Goal: Task Accomplishment & Management: Complete application form

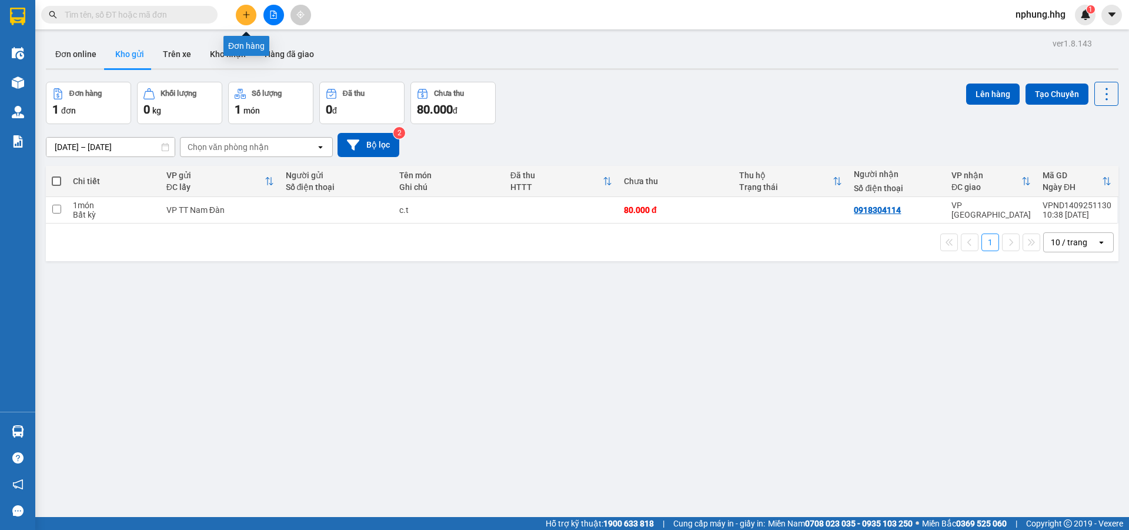
click at [242, 15] on icon "plus" at bounding box center [246, 15] width 8 height 8
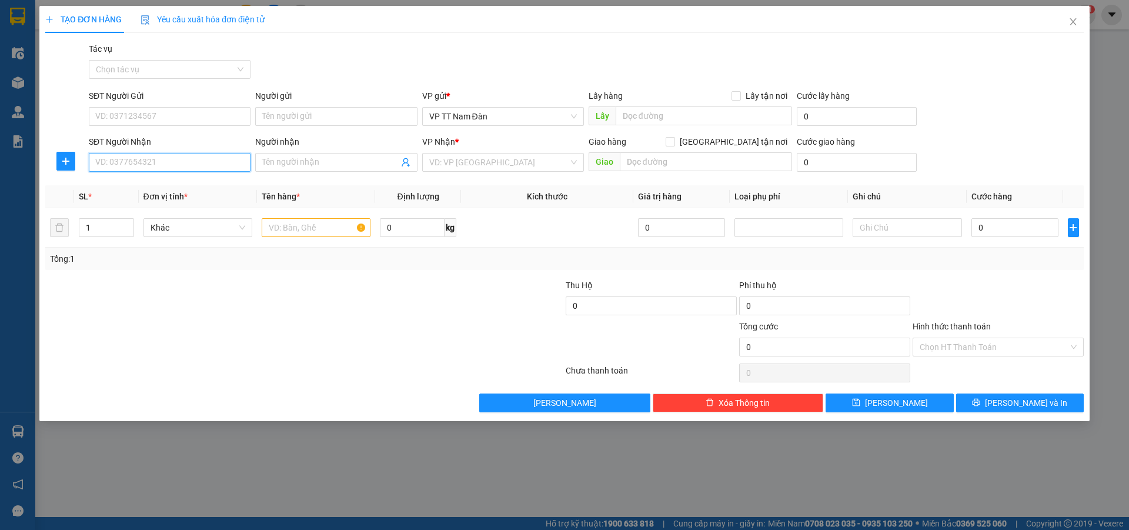
click at [170, 162] on input "SĐT Người Nhận" at bounding box center [170, 162] width 162 height 19
type input "0933619919"
click at [522, 164] on input "search" at bounding box center [498, 162] width 139 height 18
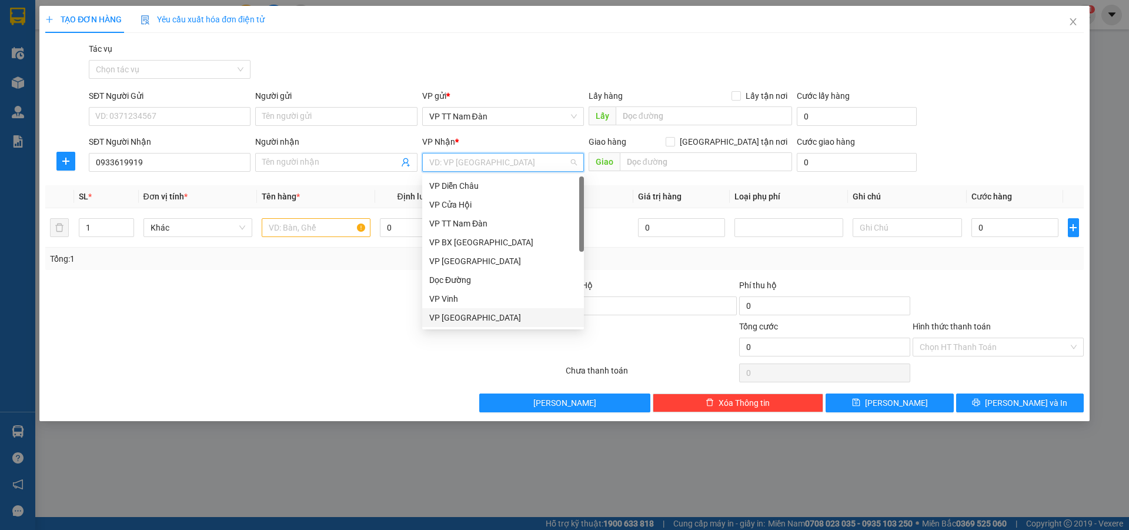
click at [464, 316] on div "VP [GEOGRAPHIC_DATA]" at bounding box center [503, 317] width 148 height 13
click at [464, 316] on div at bounding box center [477, 299] width 173 height 41
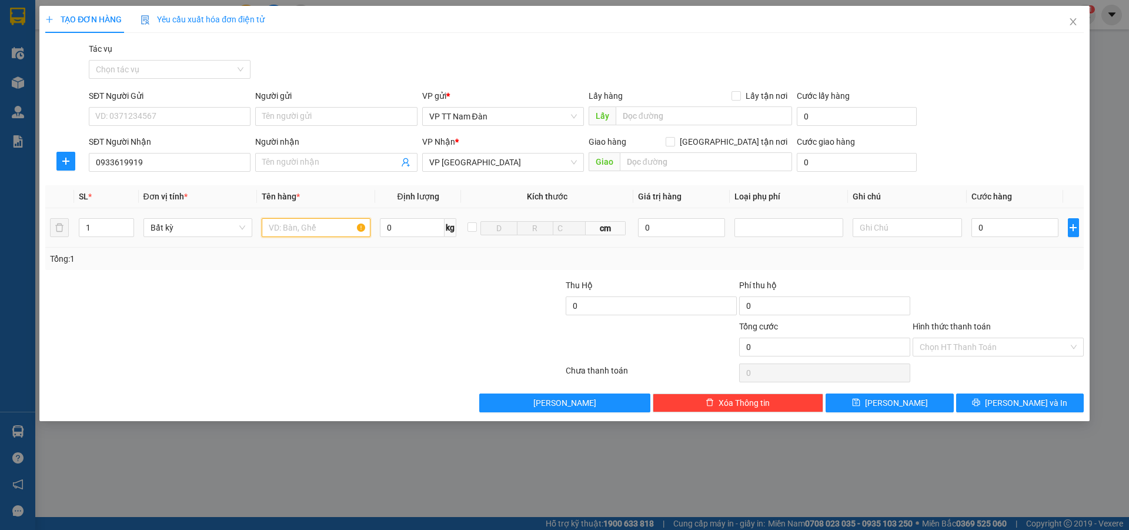
click at [330, 228] on input "text" at bounding box center [316, 227] width 109 height 19
type input "x"
click at [994, 226] on input "0" at bounding box center [1015, 227] width 88 height 19
type input "5"
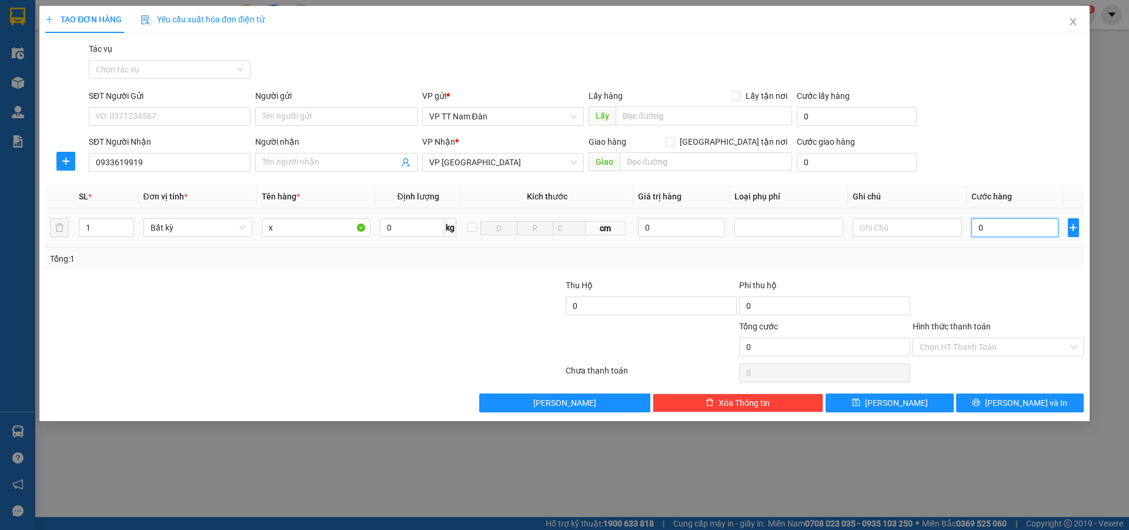
type input "5"
type input "50"
type input "50.000"
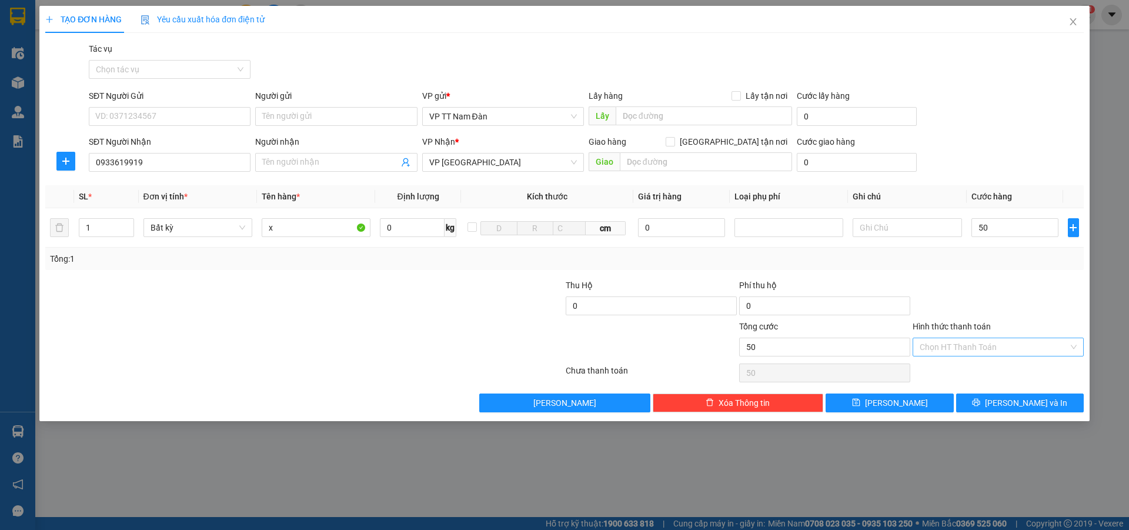
type input "50.000"
click at [980, 345] on input "Hình thức thanh toán" at bounding box center [993, 347] width 149 height 18
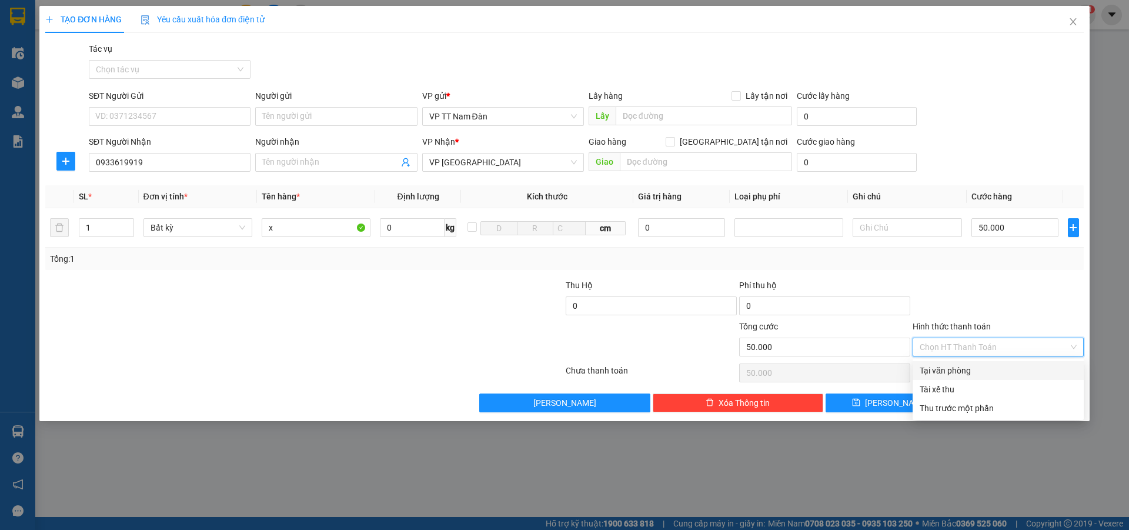
click at [953, 366] on div "Tại văn phòng" at bounding box center [997, 370] width 157 height 13
type input "0"
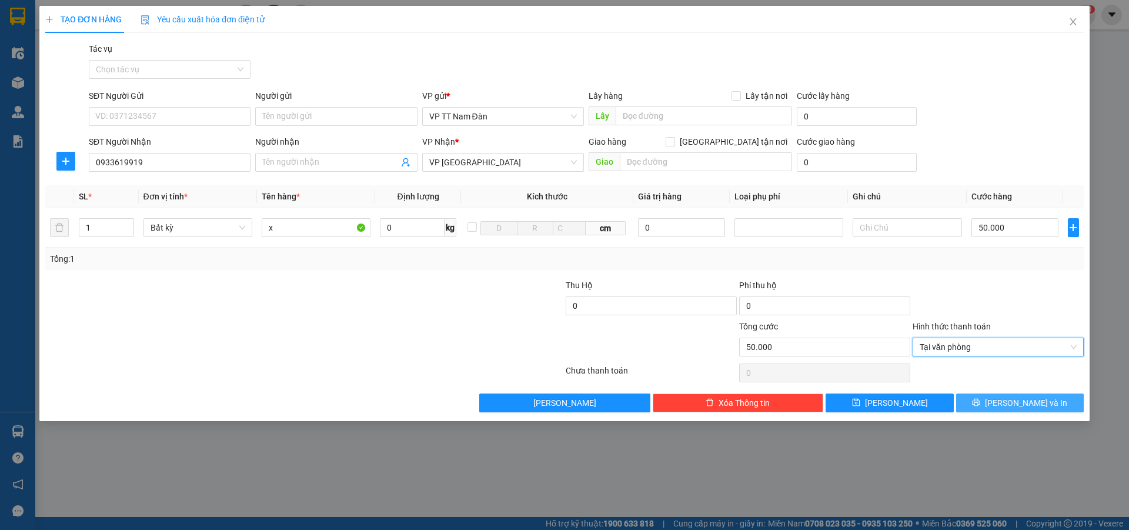
click at [1012, 402] on span "[PERSON_NAME] và In" at bounding box center [1026, 402] width 82 height 13
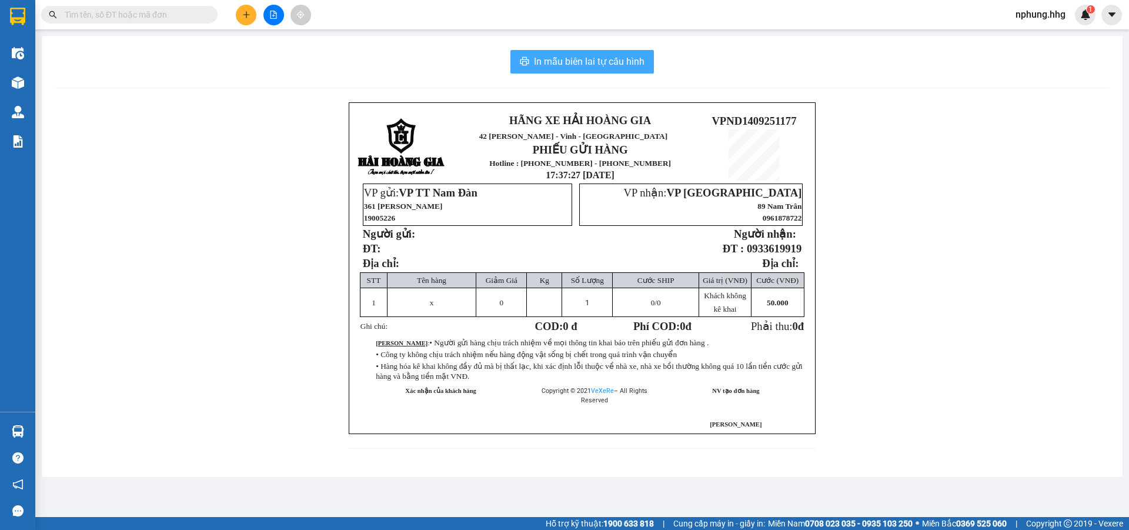
click at [566, 59] on span "In mẫu biên lai tự cấu hình" at bounding box center [589, 61] width 111 height 15
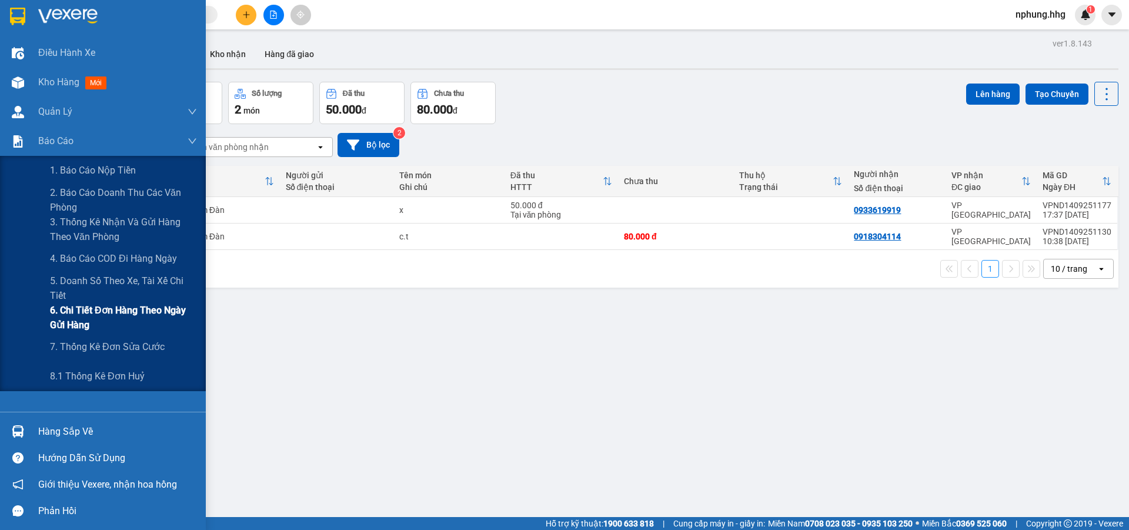
click at [131, 314] on span "6. Chi tiết đơn hàng theo ngày gửi hàng" at bounding box center [123, 317] width 147 height 29
